Goal: Entertainment & Leisure: Consume media (video, audio)

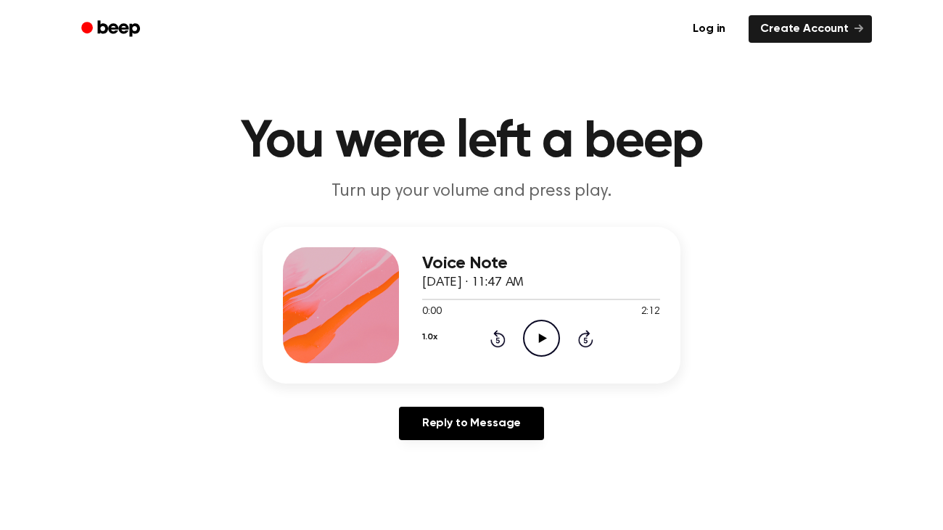
click at [531, 326] on icon "Play Audio" at bounding box center [541, 338] width 37 height 37
click at [531, 326] on icon "Pause Audio" at bounding box center [541, 338] width 37 height 37
click at [532, 326] on icon "Play Audio" at bounding box center [541, 338] width 37 height 37
click at [428, 298] on div at bounding box center [541, 299] width 238 height 12
click at [539, 344] on icon "Pause Audio" at bounding box center [541, 338] width 37 height 37
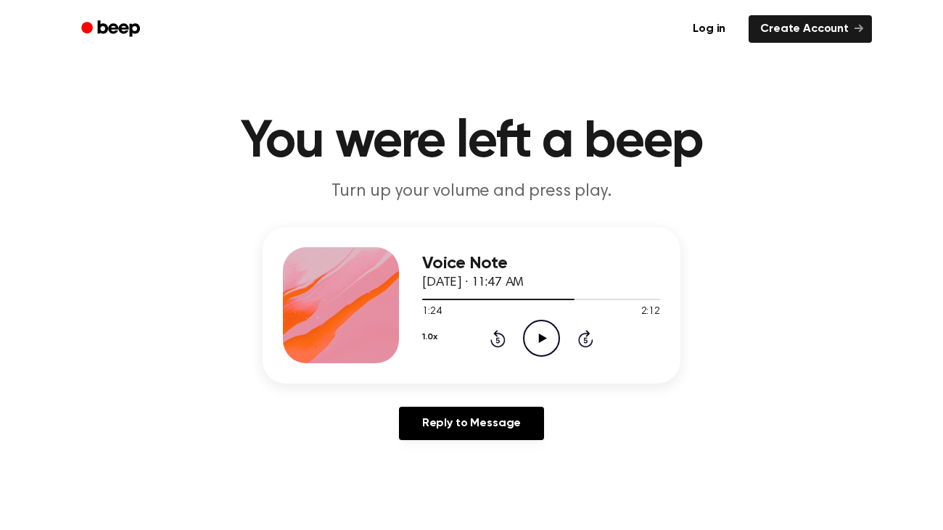
click at [544, 336] on icon "Play Audio" at bounding box center [541, 338] width 37 height 37
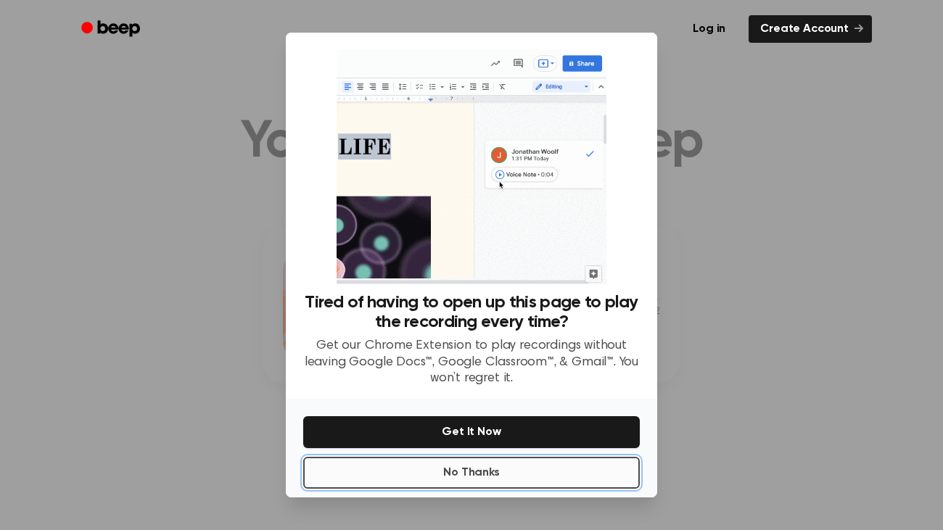
click at [503, 467] on button "No Thanks" at bounding box center [471, 473] width 336 height 32
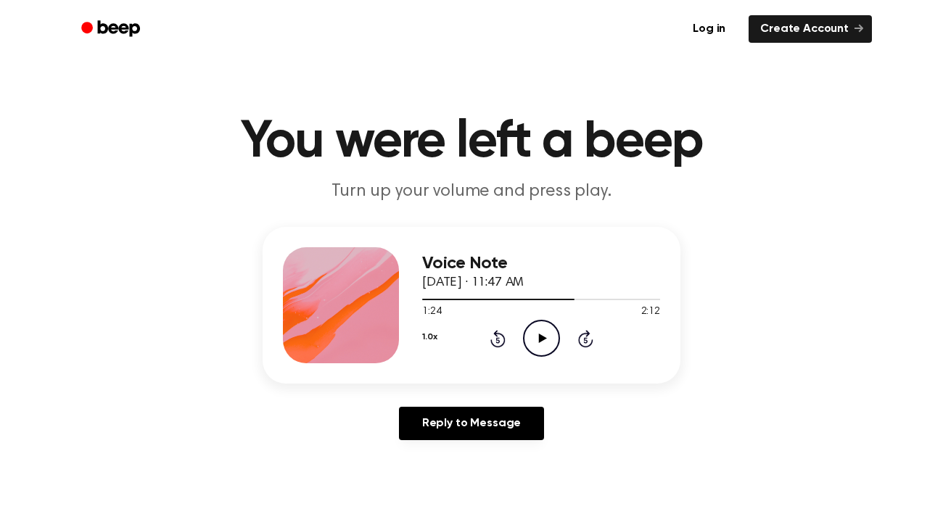
click at [542, 339] on icon at bounding box center [542, 338] width 8 height 9
click at [542, 326] on icon "Pause Audio" at bounding box center [541, 338] width 37 height 37
click at [542, 326] on icon "Play Audio" at bounding box center [541, 338] width 37 height 37
